Goal: Task Accomplishment & Management: Use online tool/utility

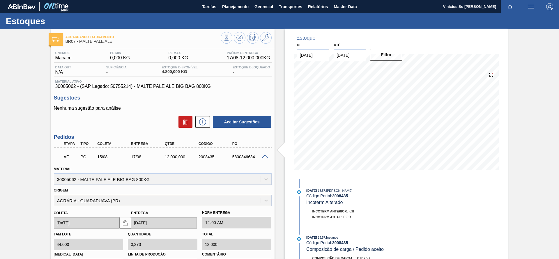
scroll to position [87, 0]
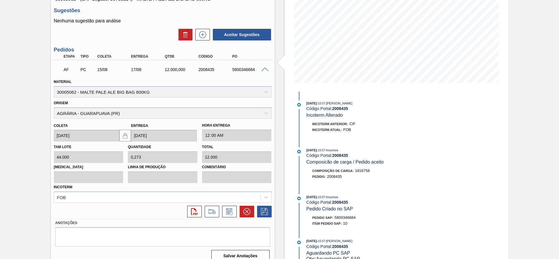
click at [266, 70] on span at bounding box center [264, 69] width 7 height 4
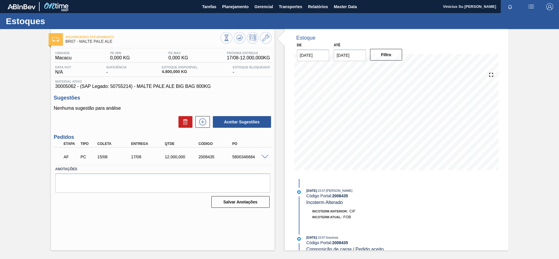
scroll to position [0, 0]
click at [201, 125] on icon at bounding box center [202, 121] width 9 height 7
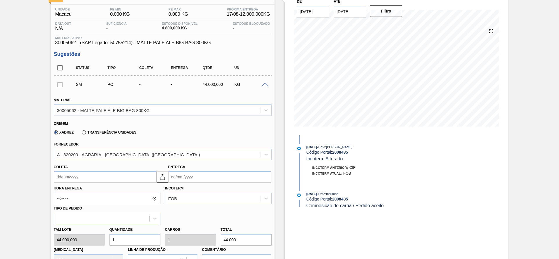
scroll to position [87, 0]
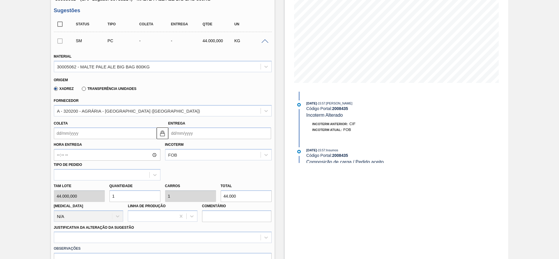
click at [85, 89] on label "Transferência Unidades" at bounding box center [109, 89] width 54 height 4
click at [81, 90] on input "Transferência Unidades" at bounding box center [81, 90] width 0 height 0
type input "0,000"
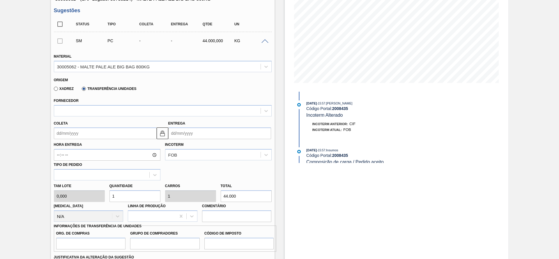
scroll to position [175, 0]
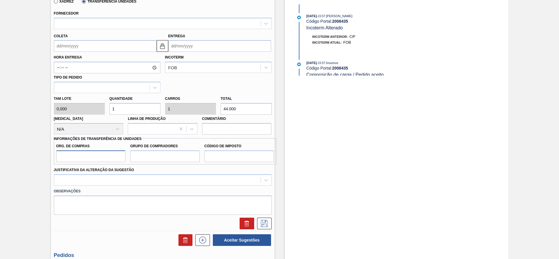
click at [78, 151] on input "Org. de Compras" at bounding box center [91, 156] width 70 height 12
type input "BR00"
click at [174, 158] on input "Grupo de Compradores" at bounding box center [165, 156] width 70 height 12
type input "B02"
drag, startPoint x: 234, startPoint y: 155, endPoint x: 234, endPoint y: 162, distance: 7.0
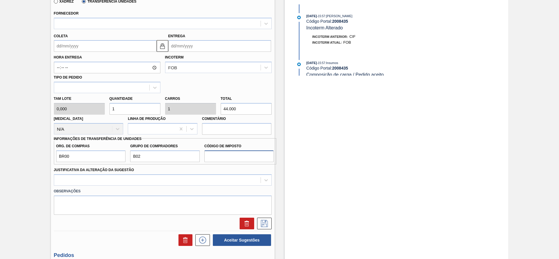
click at [234, 155] on input "Código de Imposto" at bounding box center [239, 156] width 70 height 12
type input "IZ"
click at [31, 159] on div "Aguardando Faturamento BR07 - MALTE PALE ALE Unidade Macacu PE MIN 0,000 KG PE …" at bounding box center [279, 93] width 559 height 476
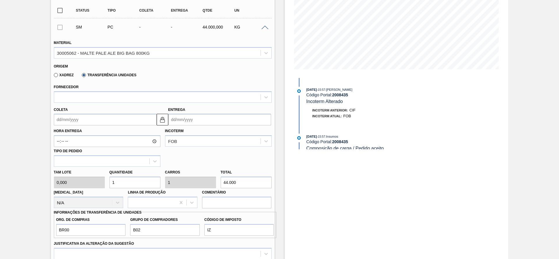
scroll to position [87, 0]
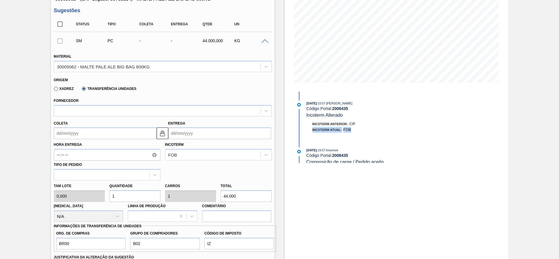
drag, startPoint x: 557, startPoint y: 124, endPoint x: 557, endPoint y: 129, distance: 4.9
click at [557, 129] on div "Aguardando Faturamento BR07 - MALTE PALE ALE Unidade Macacu PE MIN 0,000 KG PE …" at bounding box center [279, 180] width 559 height 476
click at [485, 138] on div "Estoque De [DATE] Até [DATE] Filtro [DATE] 15:57 : [PERSON_NAME] Código Portal:…" at bounding box center [396, 180] width 223 height 476
